Goal: Answer question/provide support

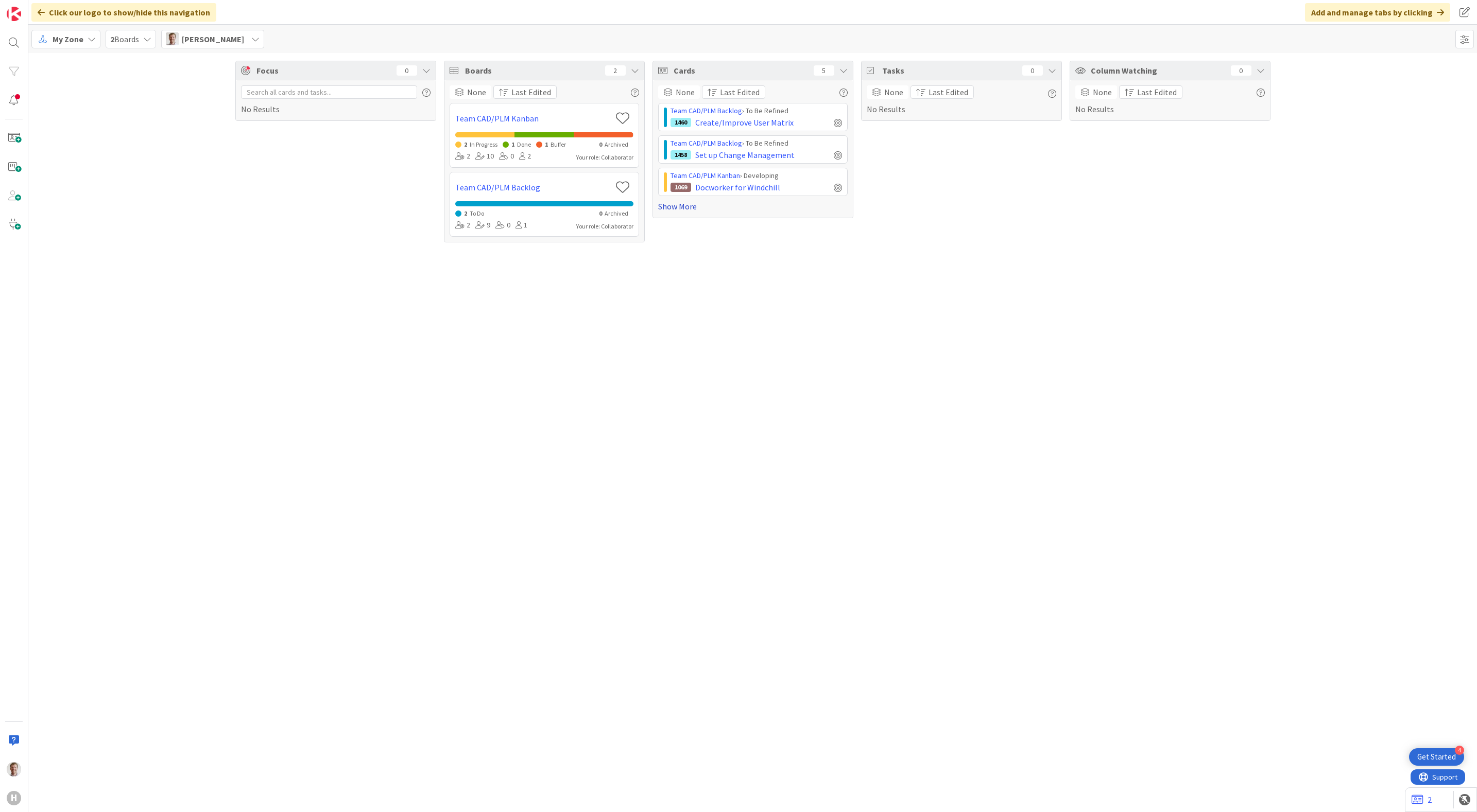
click at [669, 205] on link "Show More" at bounding box center [753, 206] width 189 height 12
click at [751, 245] on div "Team CAD/PLM Kanban › Designing" at bounding box center [756, 240] width 171 height 11
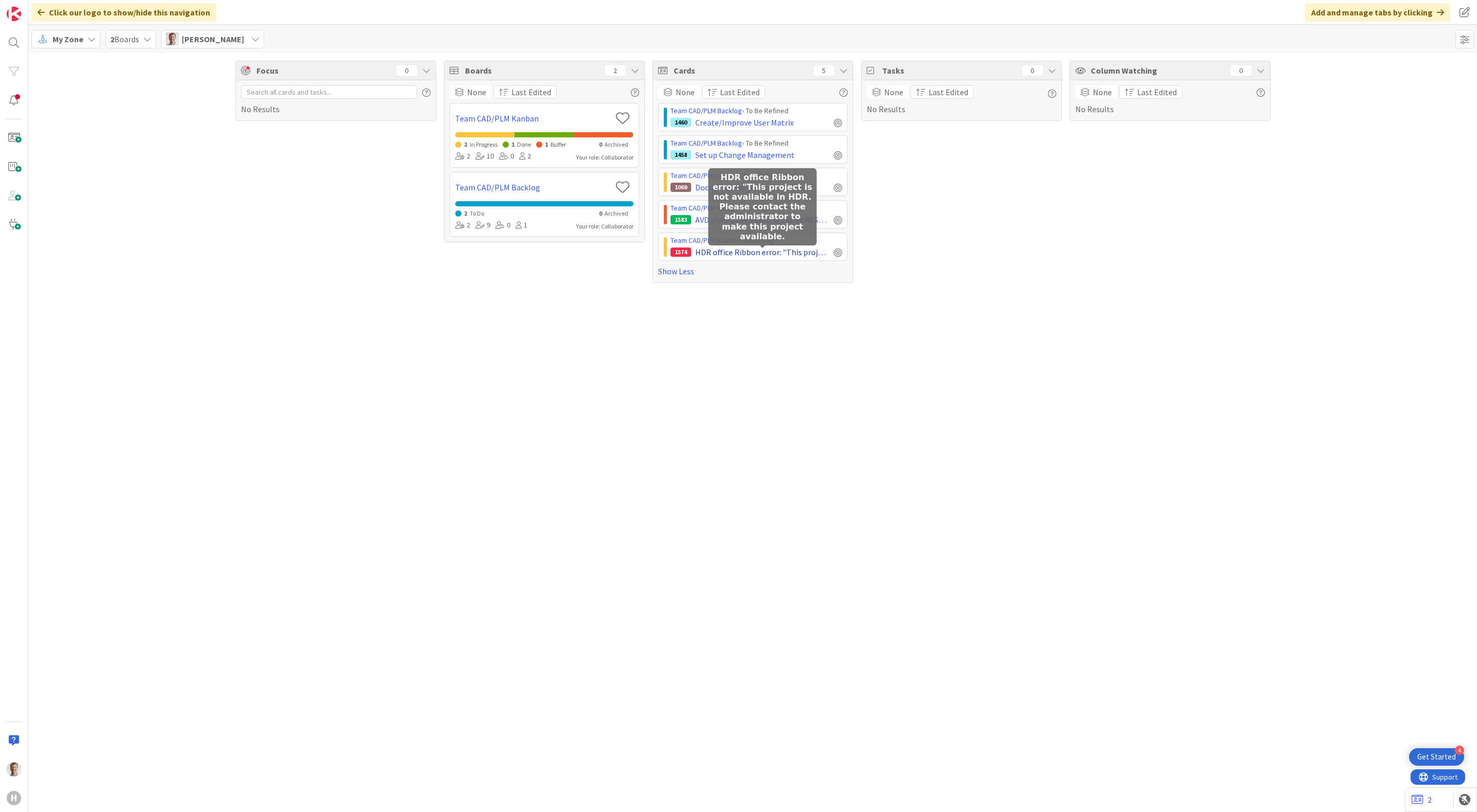
click at [743, 253] on span "HDR office Ribbon error: "This project is not available in HDR. Please contact …" at bounding box center [762, 252] width 134 height 12
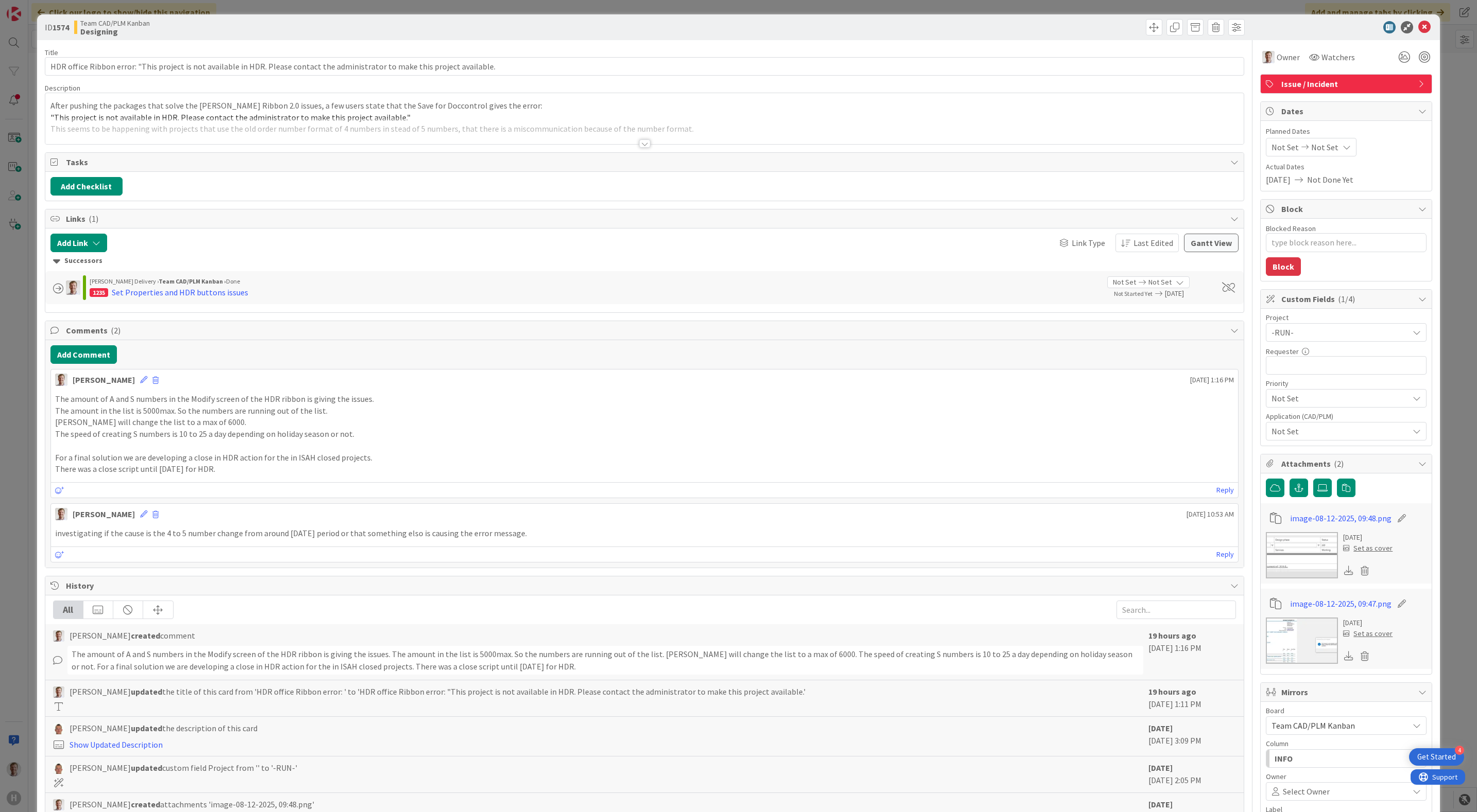
type textarea "x"
click at [636, 136] on div at bounding box center [644, 131] width 1199 height 26
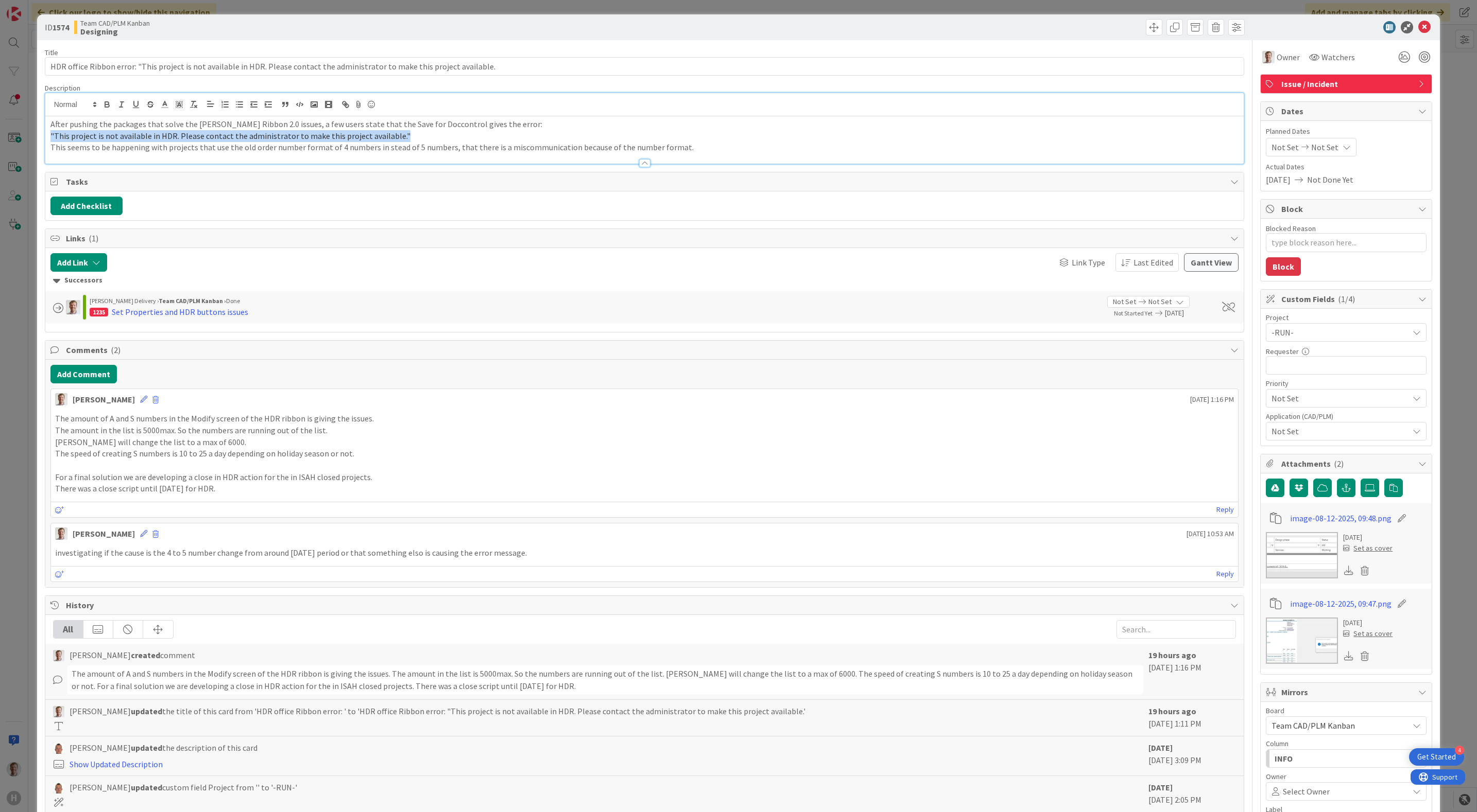
drag, startPoint x: 403, startPoint y: 136, endPoint x: 30, endPoint y: 136, distance: 373.0
click at [30, 136] on div "ID 1574 Team CAD/PLM Kanban Designing Title 128 / 128 HDR office Ribbon error: …" at bounding box center [738, 406] width 1477 height 812
copy span ""This project is not available in HDR. Please contact the administrator to make…"
